Goal: Register for event/course

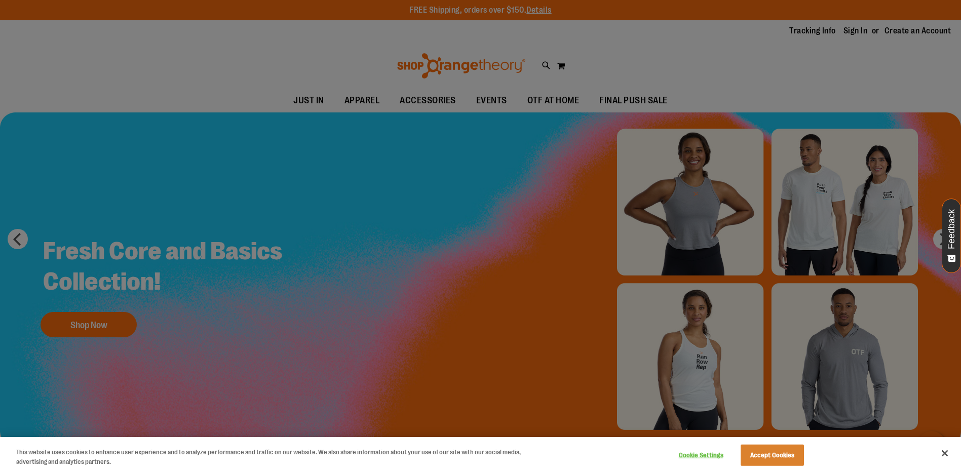
click at [492, 101] on div at bounding box center [480, 236] width 961 height 472
click at [493, 101] on div at bounding box center [480, 236] width 961 height 472
click at [942, 449] on button "Close" at bounding box center [944, 453] width 22 height 22
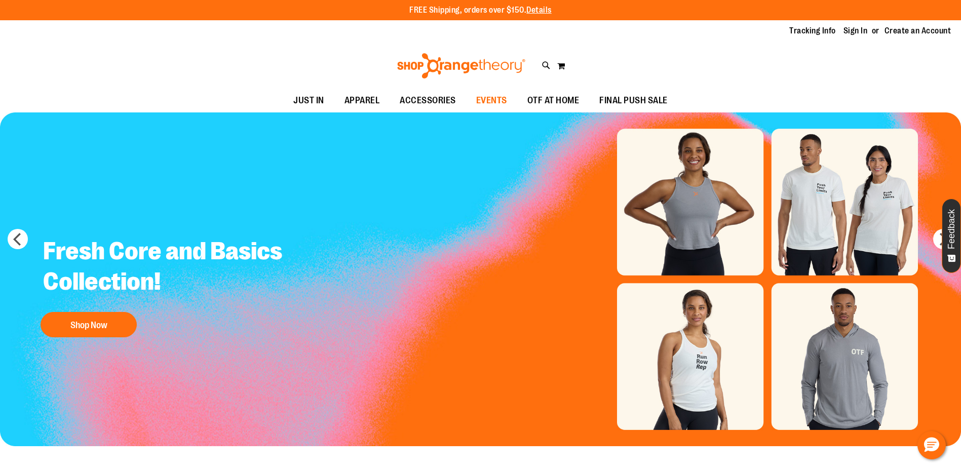
click at [493, 97] on span "EVENTS" at bounding box center [491, 100] width 31 height 23
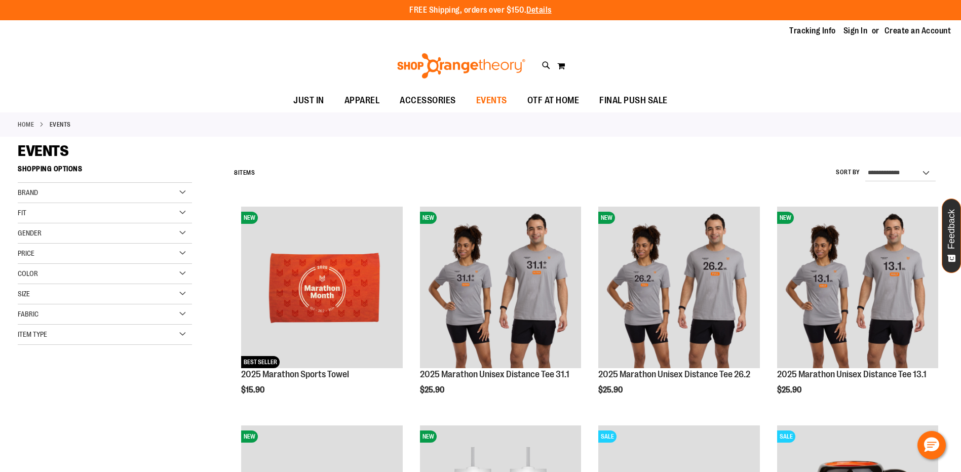
click at [490, 98] on span "EVENTS" at bounding box center [491, 100] width 31 height 23
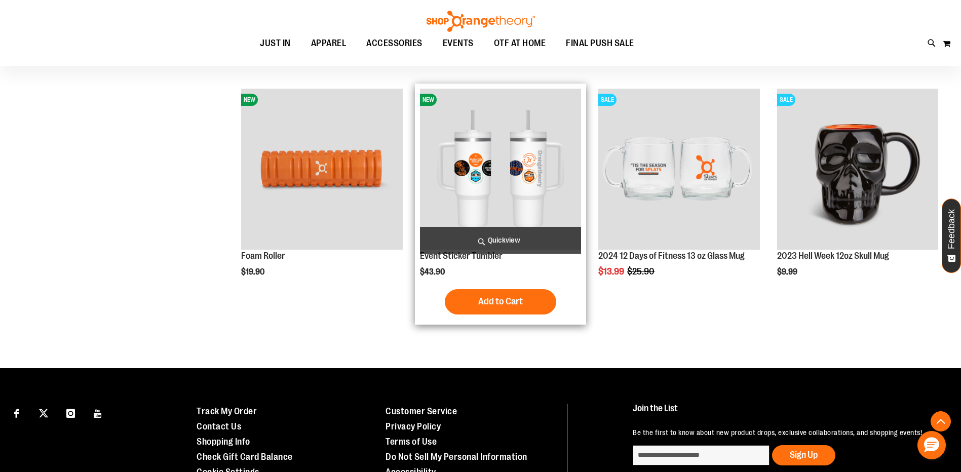
scroll to position [354, 0]
